Goal: Task Accomplishment & Management: Manage account settings

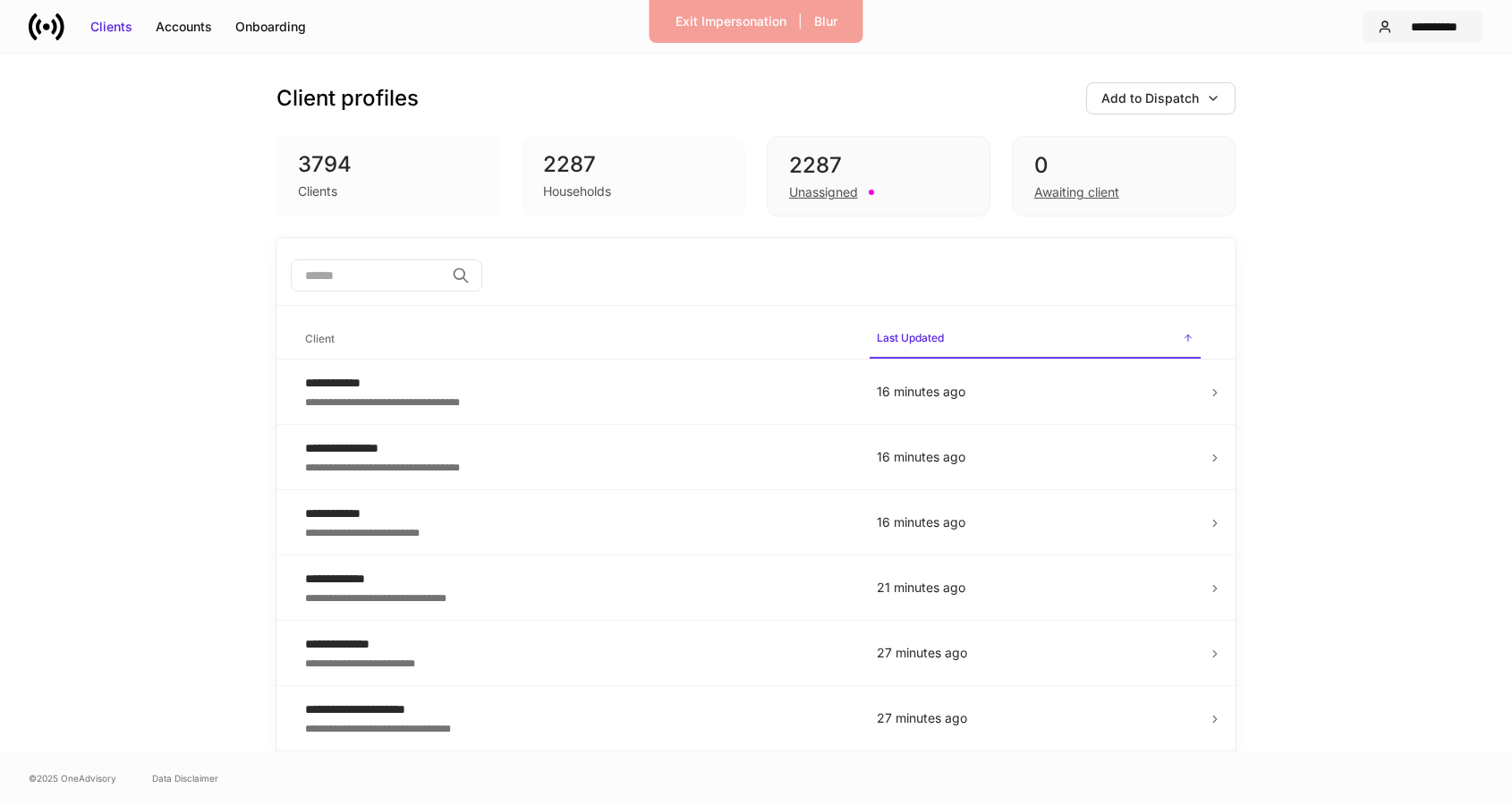
click at [1433, 36] on button "**********" at bounding box center [1422, 26] width 121 height 32
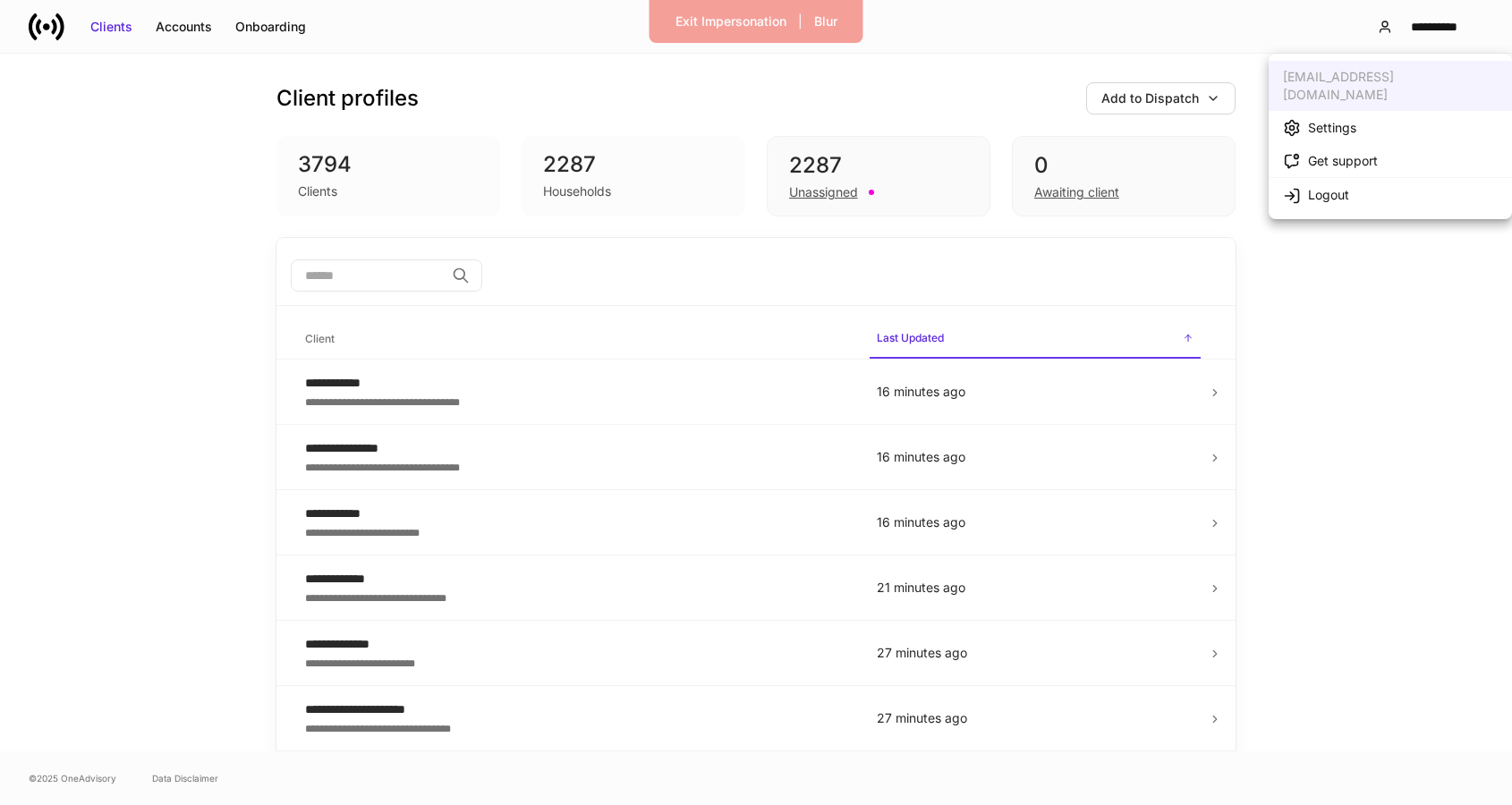
click at [1370, 114] on li "Settings" at bounding box center [1390, 127] width 243 height 33
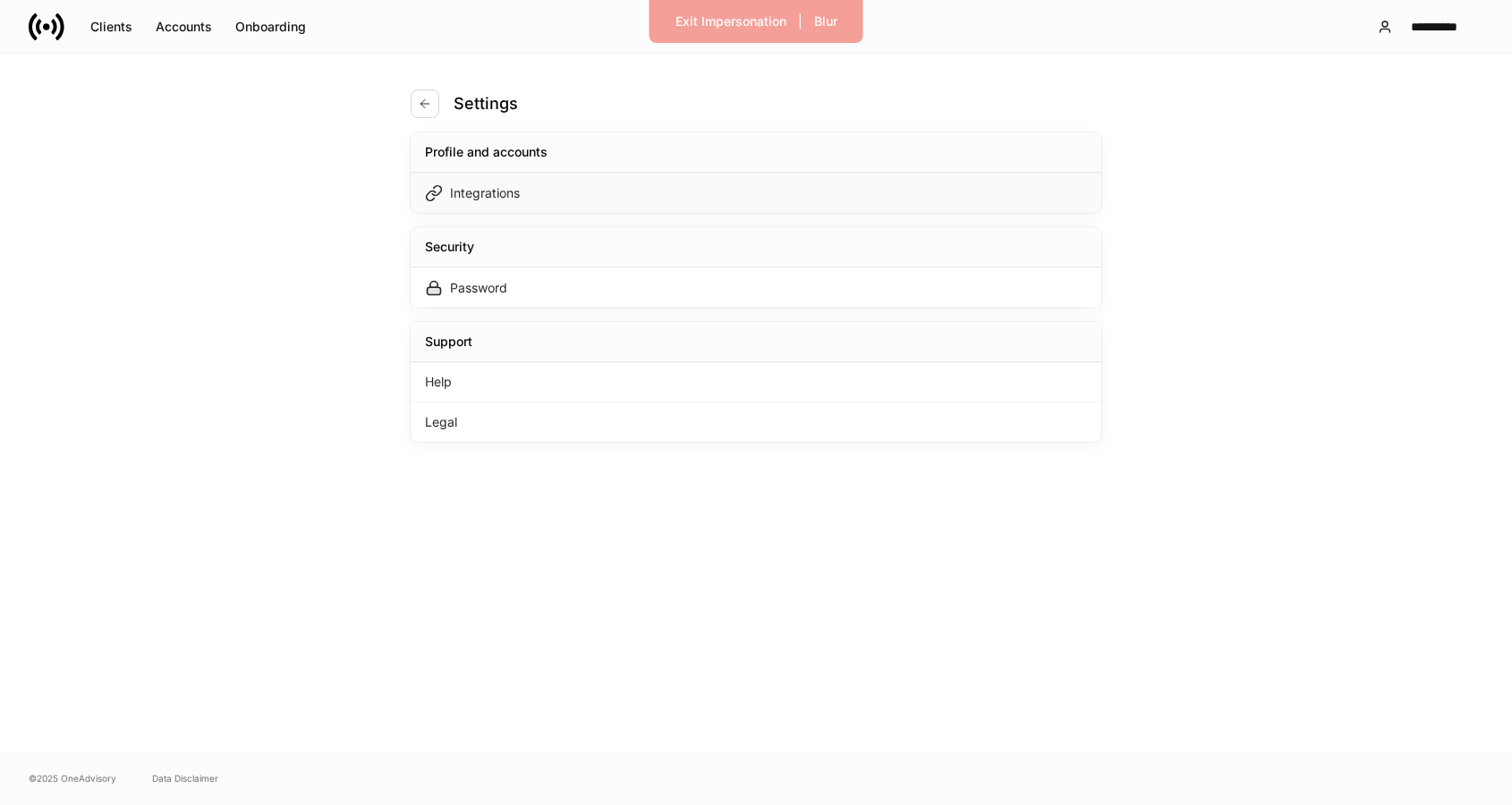
click at [1040, 201] on div "Integrations" at bounding box center [756, 193] width 691 height 40
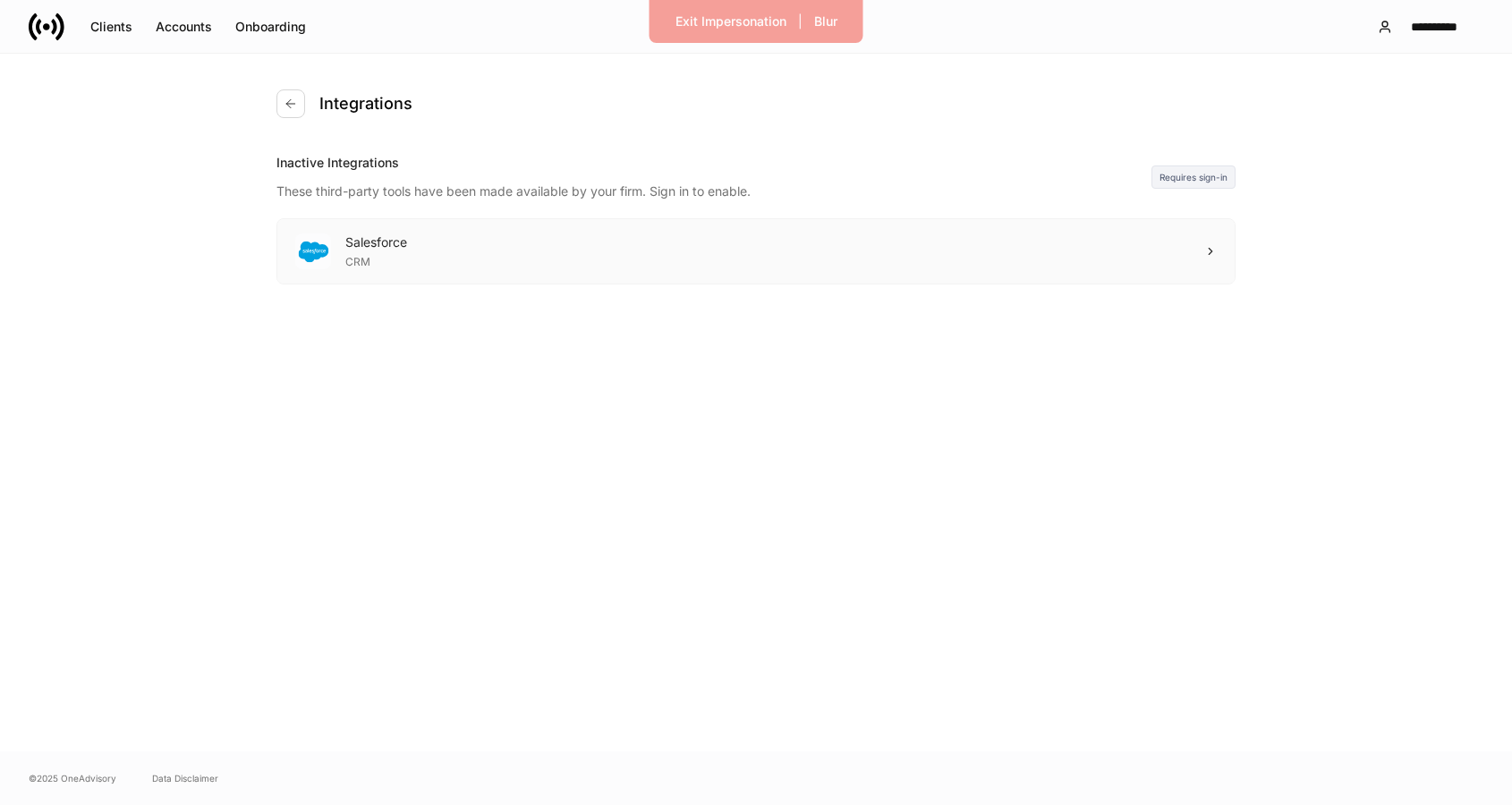
click at [520, 267] on div "Salesforce CRM" at bounding box center [756, 251] width 958 height 65
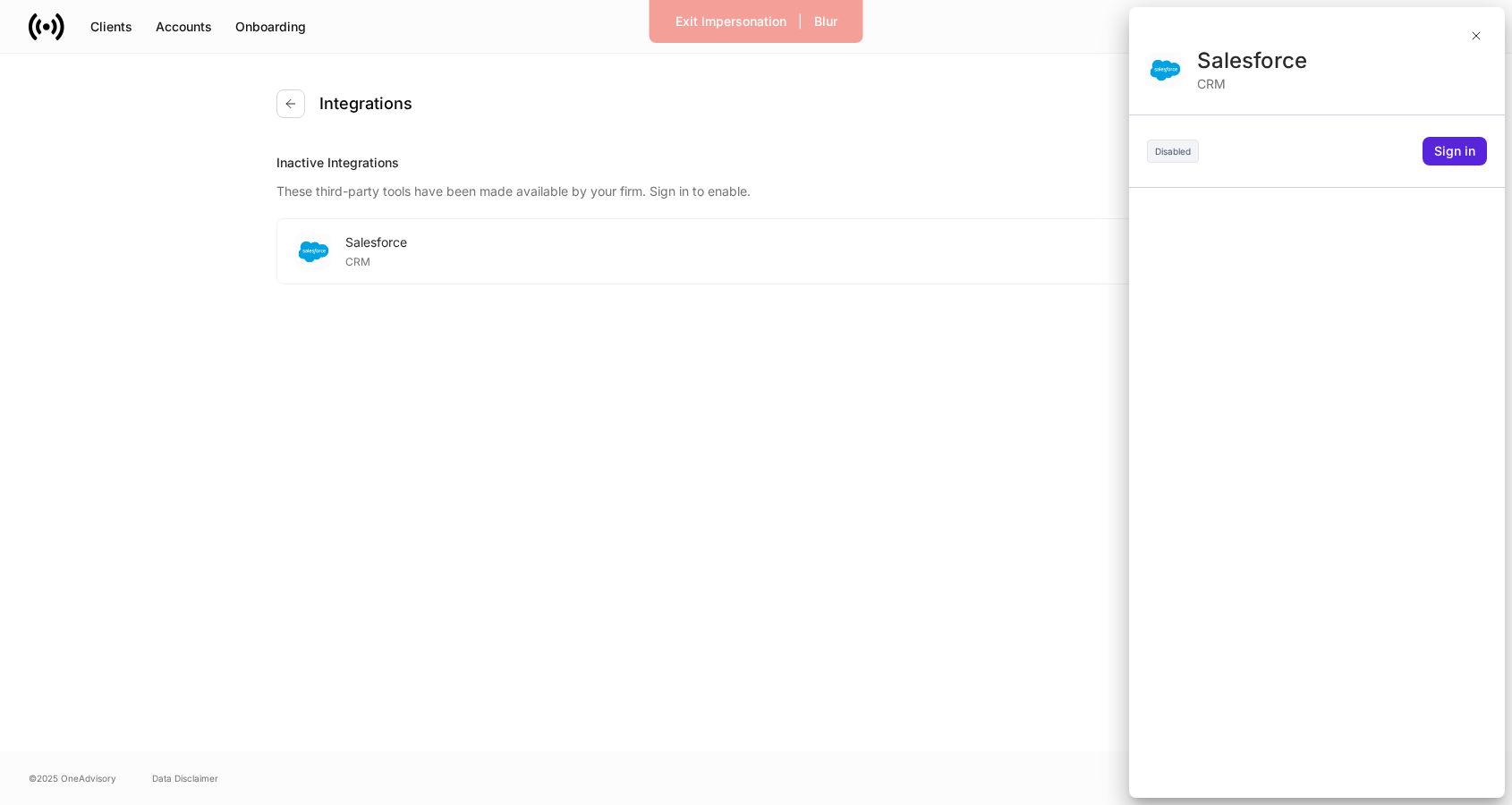
click at [559, 213] on div at bounding box center [756, 402] width 1512 height 805
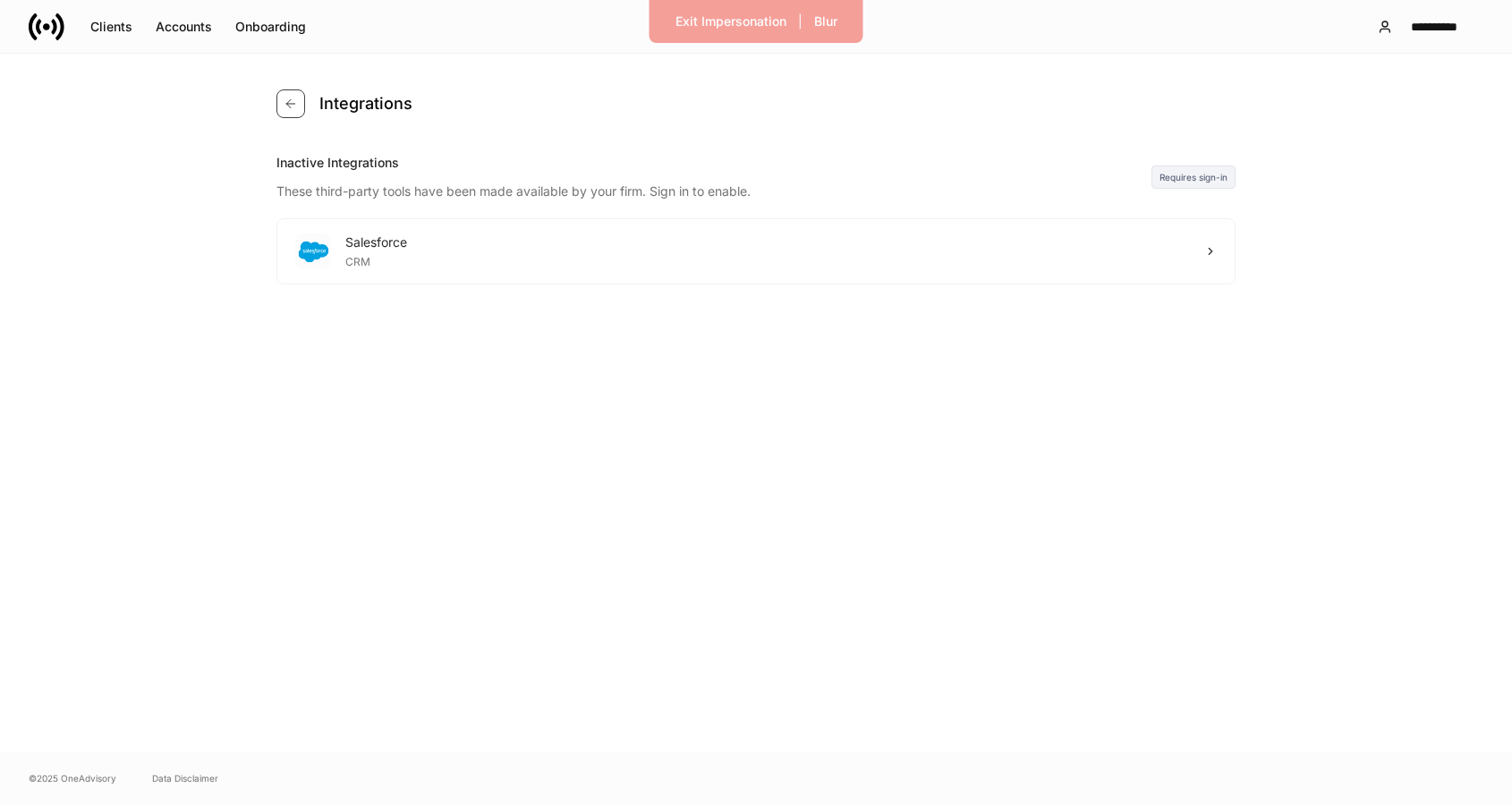
click at [301, 111] on button "button" at bounding box center [291, 104] width 29 height 29
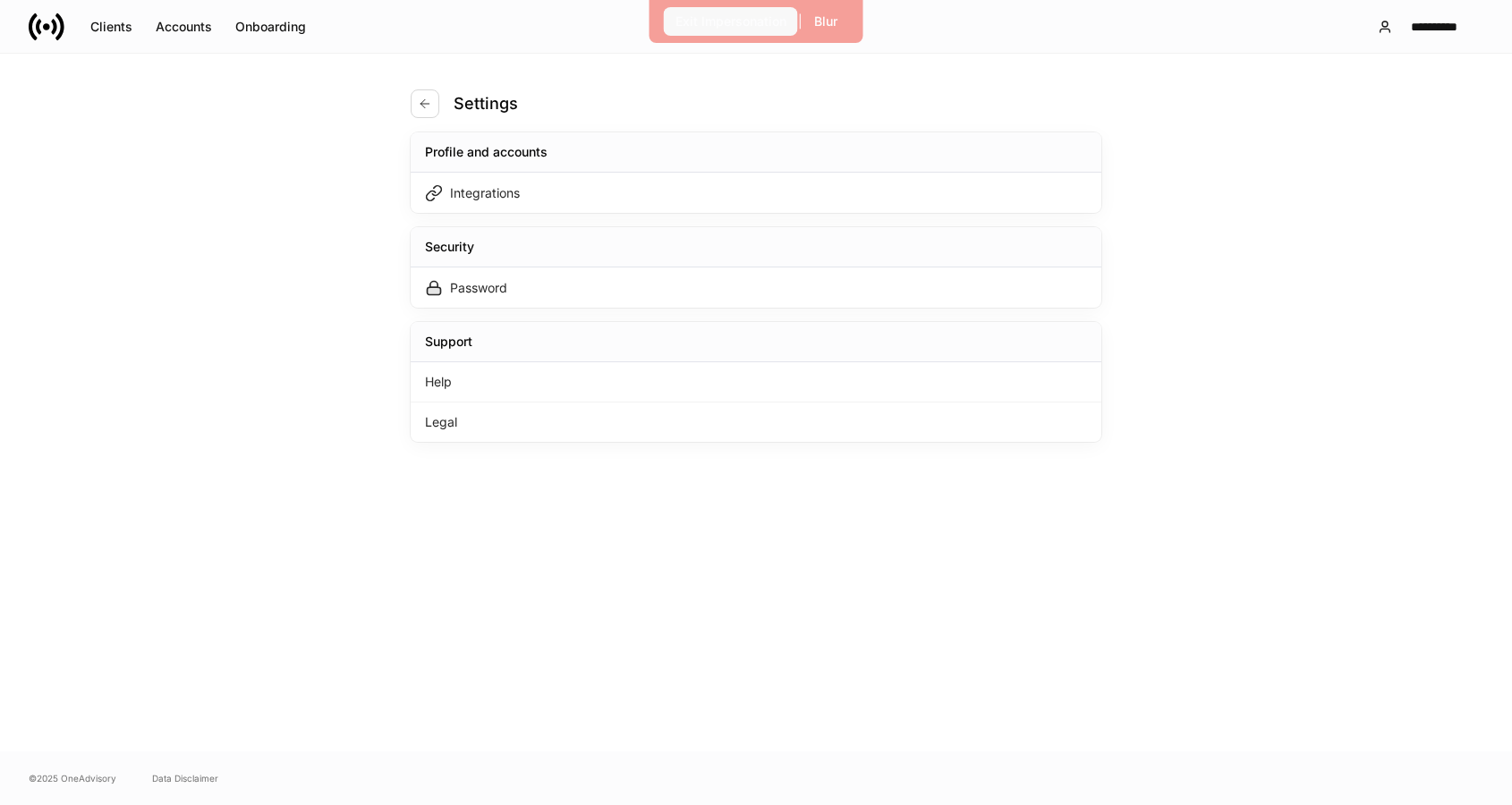
click at [726, 22] on div "Exit Impersonation" at bounding box center [731, 21] width 111 height 18
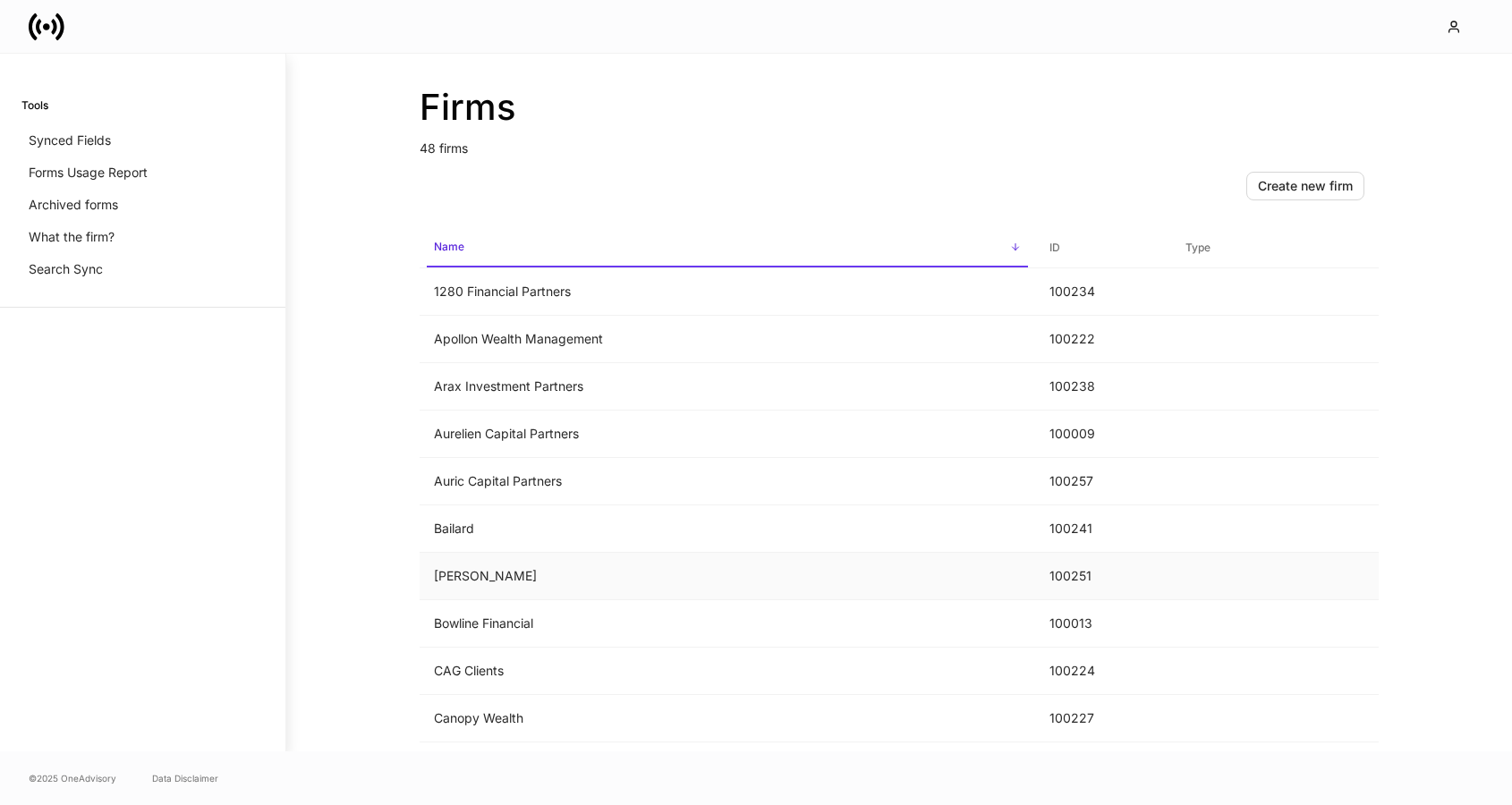
click at [607, 559] on td "Bartlett" at bounding box center [727, 576] width 615 height 48
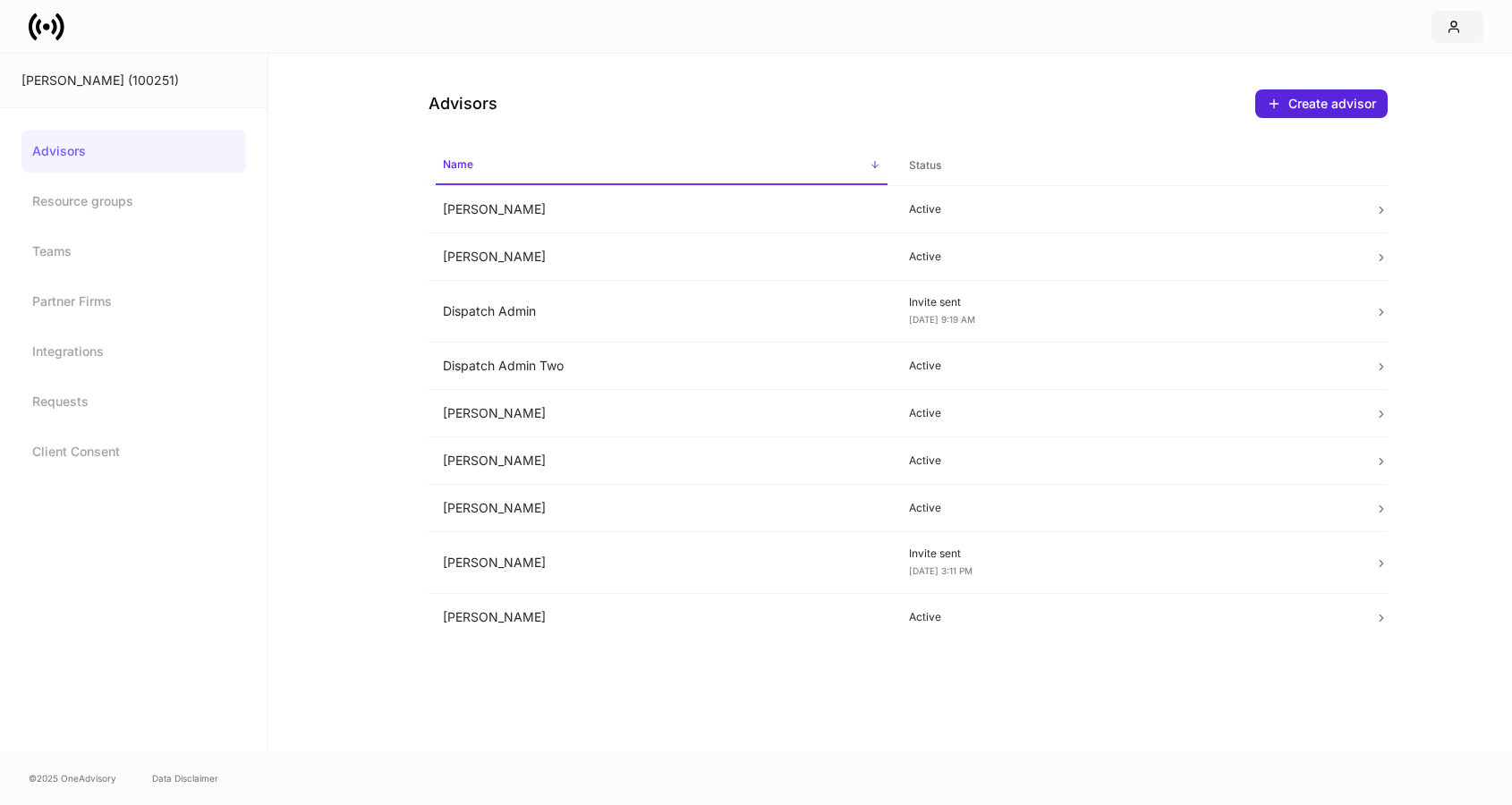
click at [1453, 30] on icon "button" at bounding box center [1453, 26] width 14 height 14
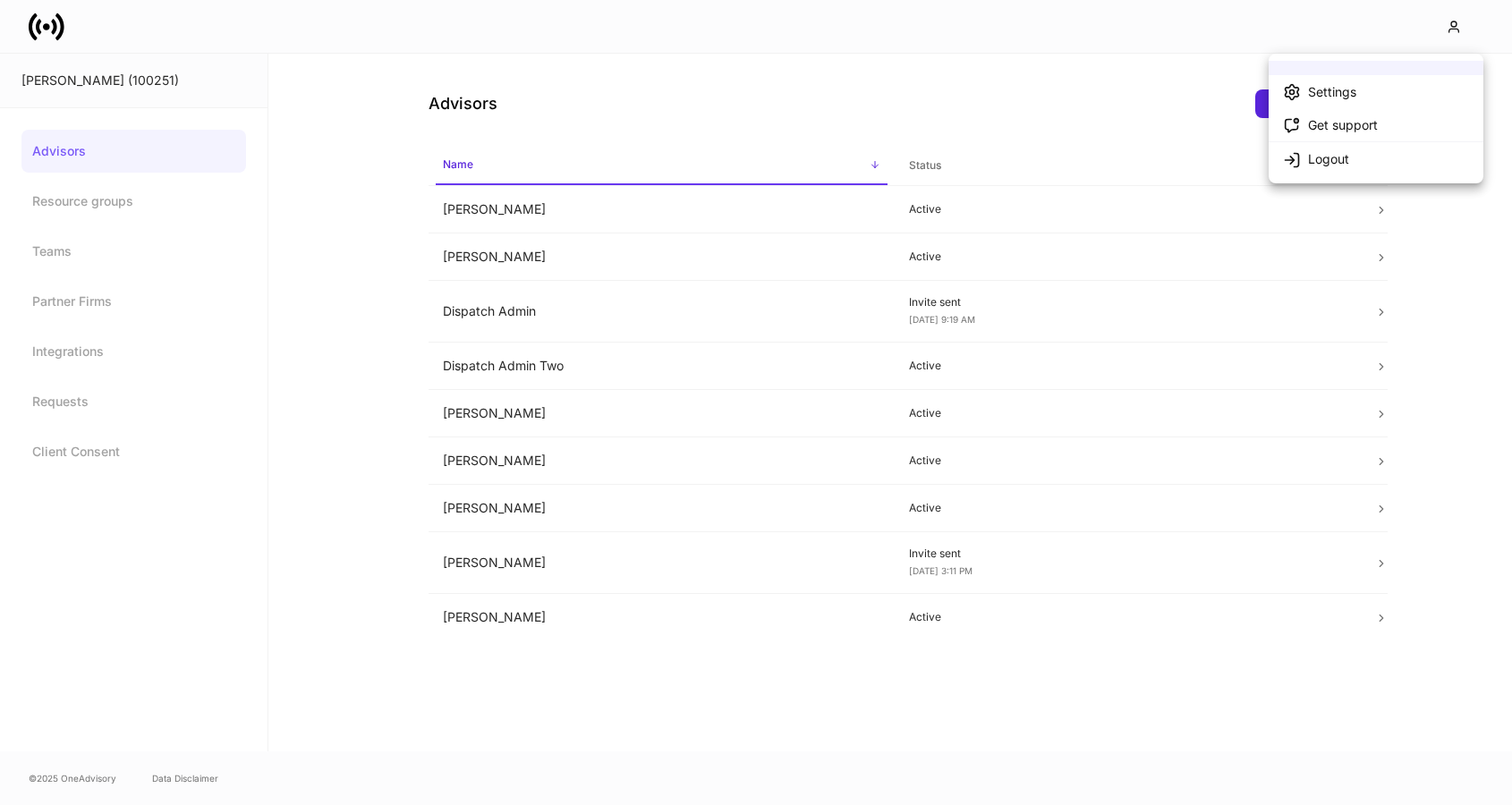
click at [1145, 92] on div at bounding box center [756, 402] width 1512 height 805
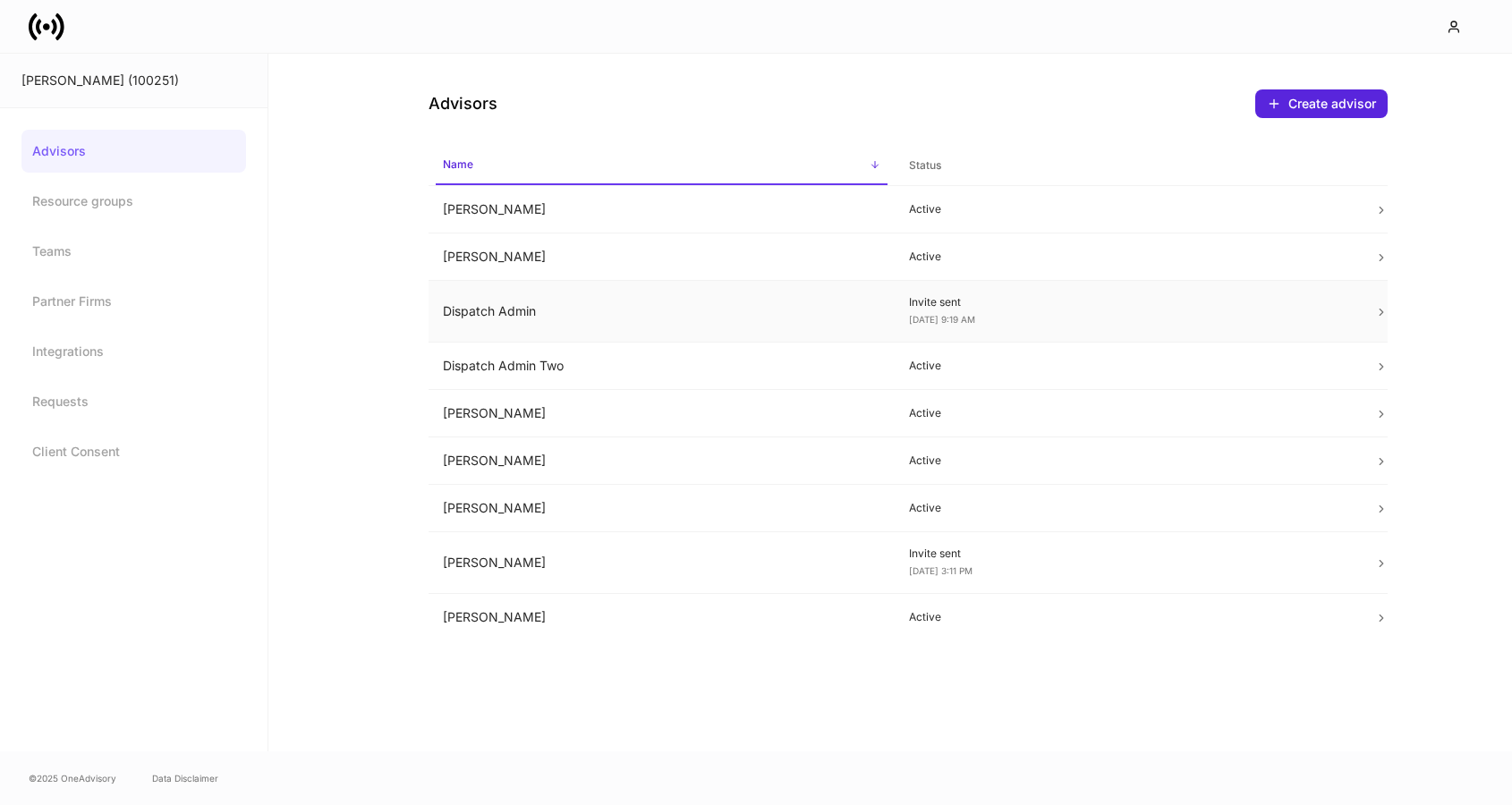
click at [525, 315] on td "Dispatch Admin" at bounding box center [661, 311] width 467 height 62
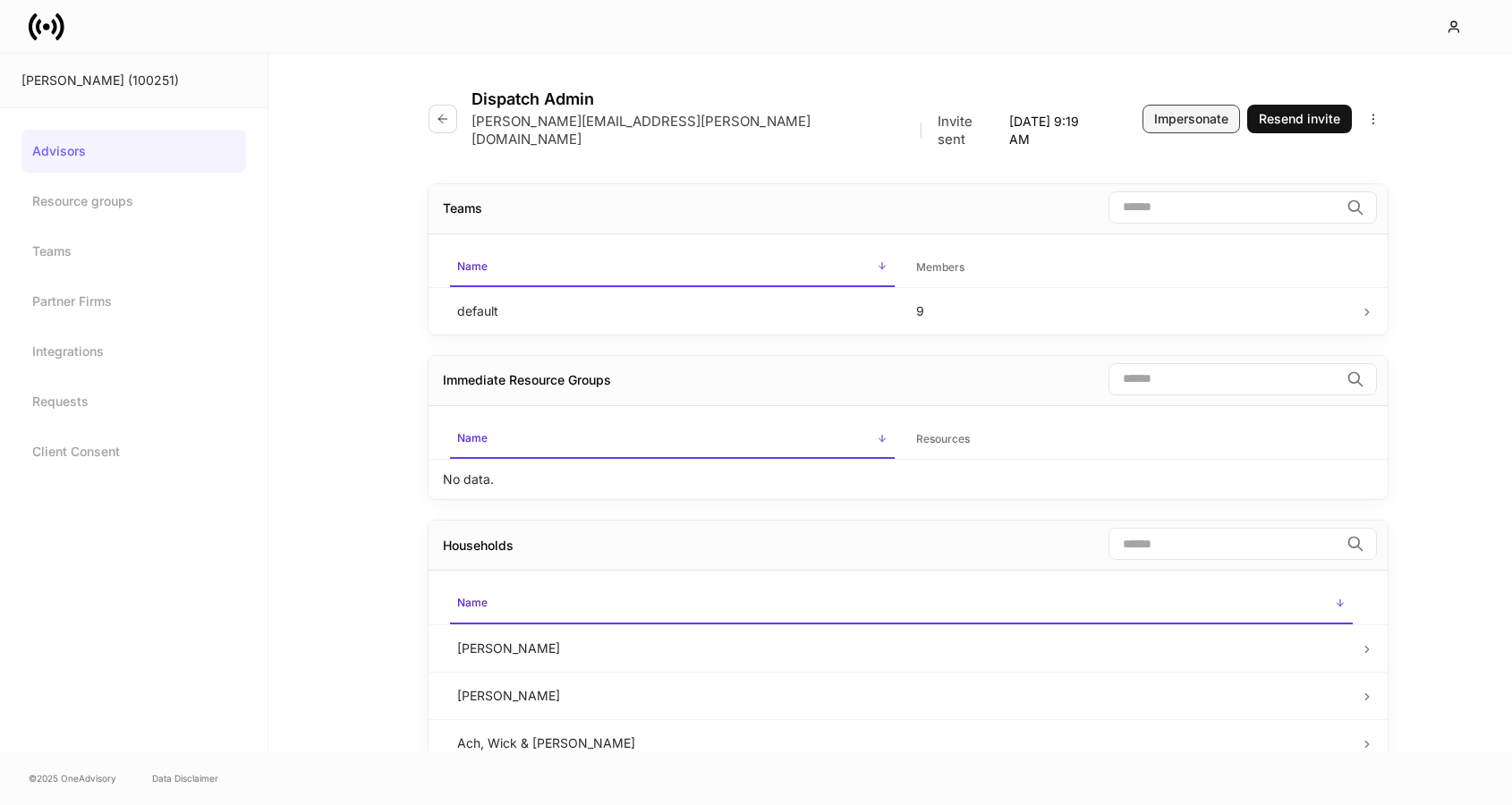
click at [1169, 114] on div "Impersonate" at bounding box center [1190, 119] width 74 height 18
